Goal: Task Accomplishment & Management: Use online tool/utility

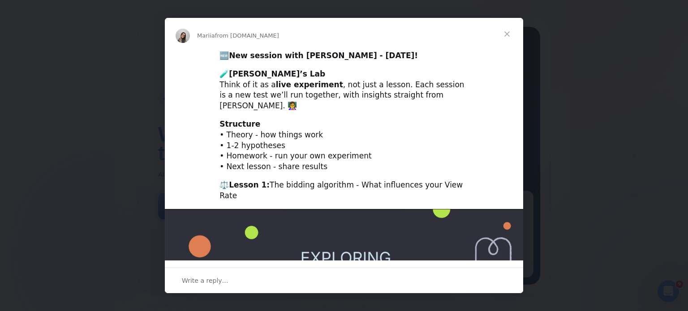
click at [507, 37] on span "Close" at bounding box center [507, 34] width 32 height 32
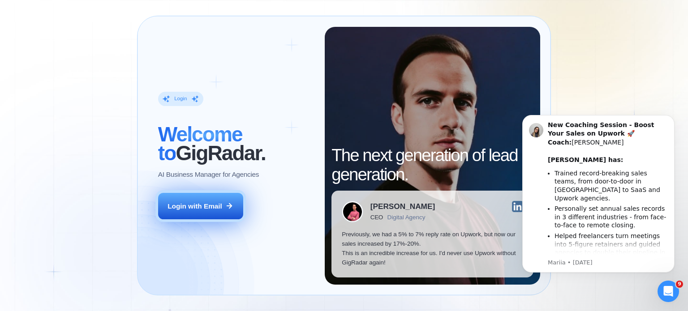
click at [209, 205] on div "Login with Email" at bounding box center [194, 205] width 55 height 9
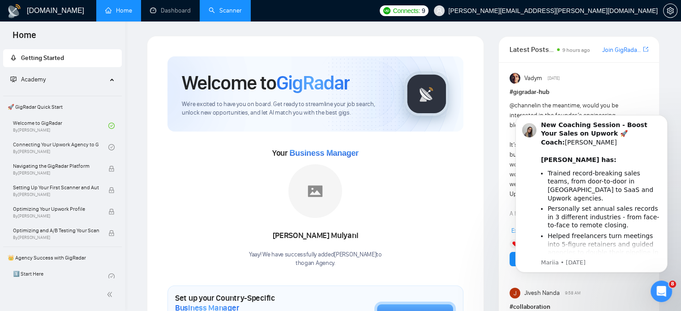
click at [220, 12] on link "Scanner" at bounding box center [225, 11] width 33 height 8
